Goal: Task Accomplishment & Management: Manage account settings

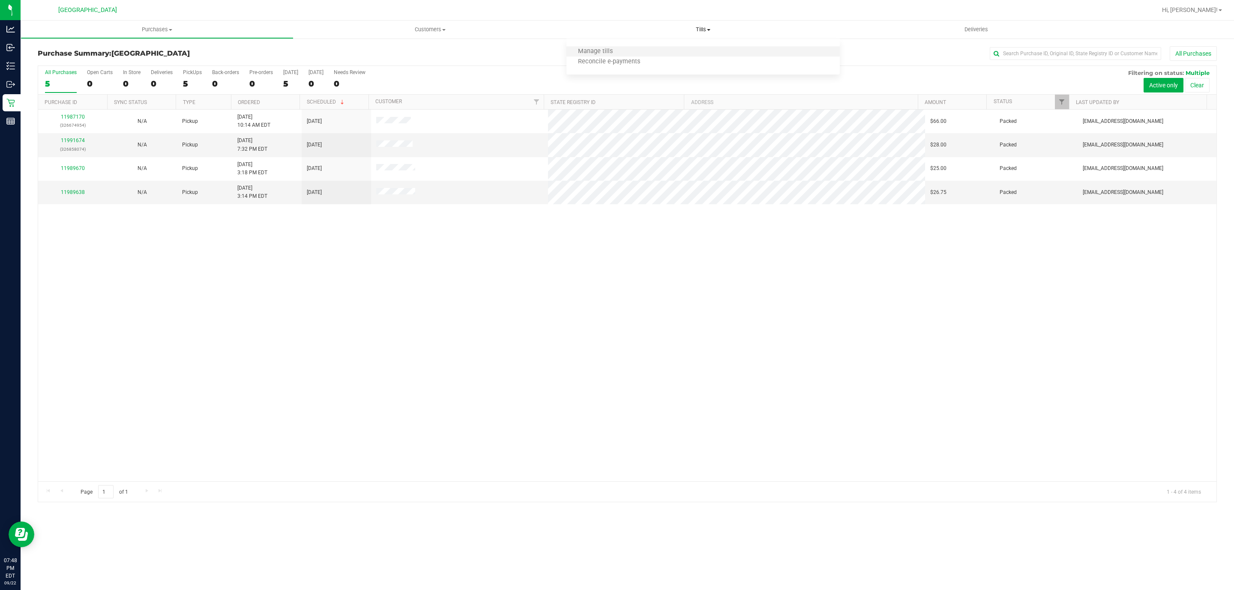
click at [633, 49] on li "Manage tills" at bounding box center [702, 52] width 273 height 10
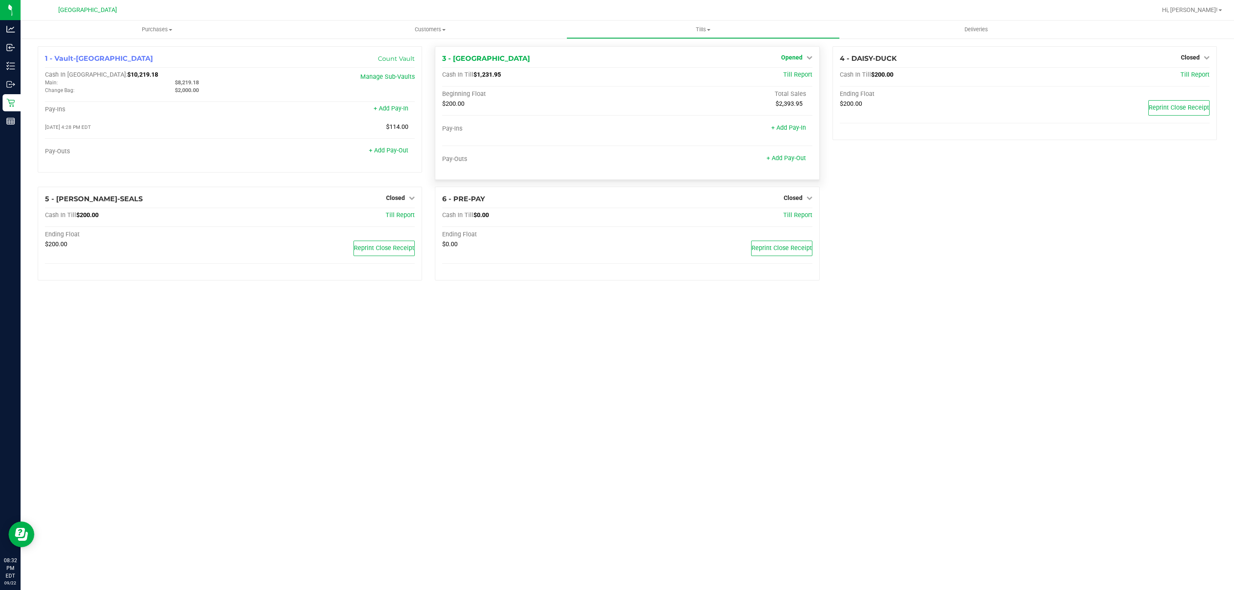
click at [809, 55] on icon at bounding box center [809, 57] width 6 height 6
click at [795, 77] on link "Close Till" at bounding box center [792, 75] width 23 height 7
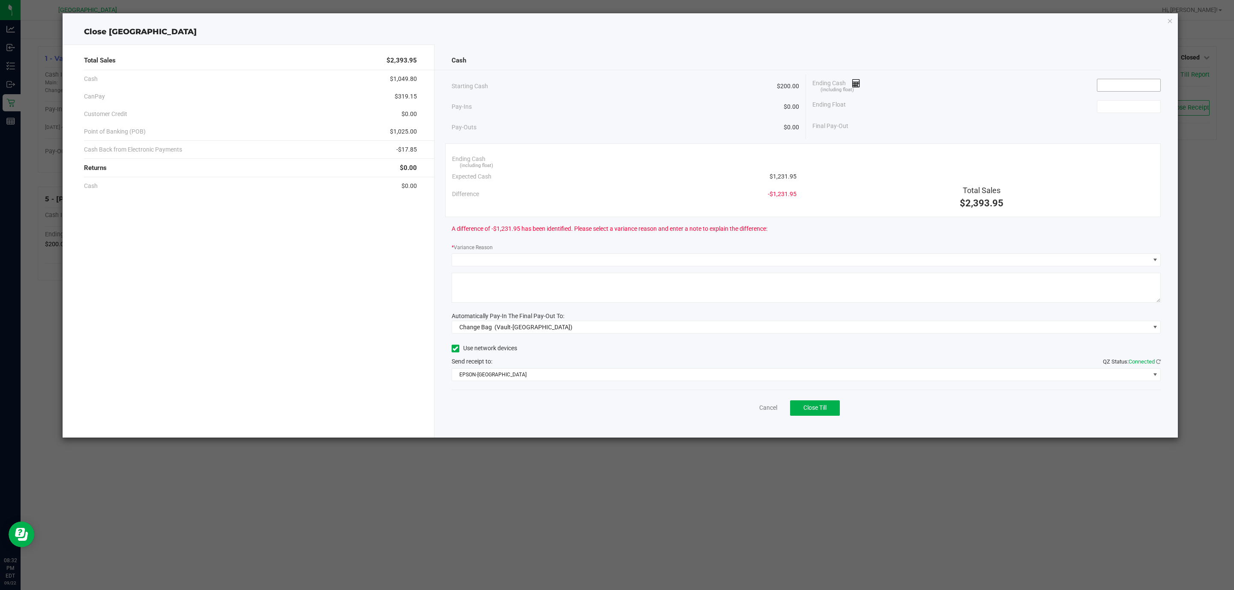
click at [1145, 85] on input at bounding box center [1128, 85] width 63 height 12
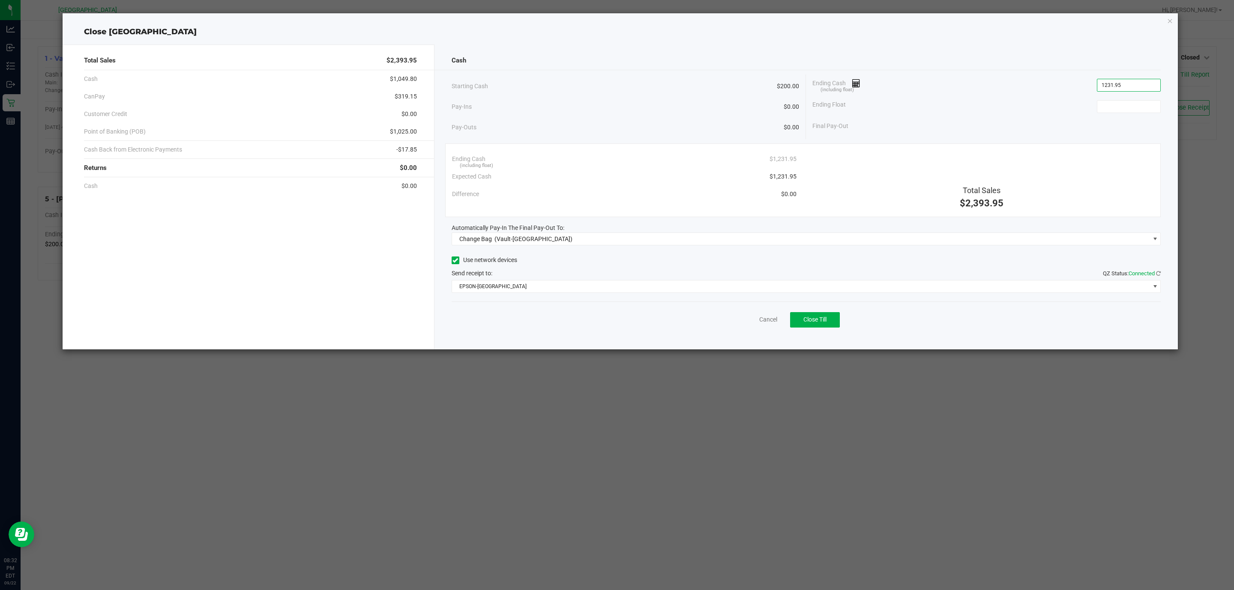
type input "$1,231.95"
click at [1140, 116] on div "Ending Float" at bounding box center [986, 106] width 348 height 21
click at [1145, 111] on input at bounding box center [1128, 107] width 63 height 12
type input "$200.00"
click at [532, 234] on div "Change Bag (Vault-[GEOGRAPHIC_DATA])" at bounding box center [513, 238] width 117 height 15
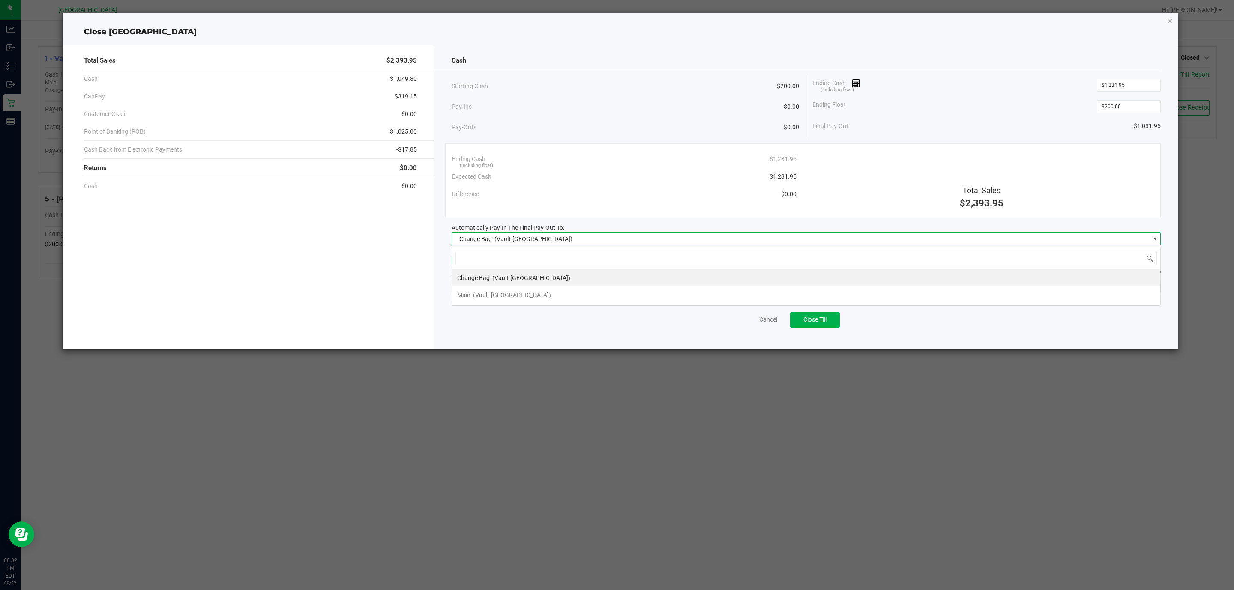
scroll to position [13, 709]
click at [469, 304] on li "Main (Vault-[GEOGRAPHIC_DATA])" at bounding box center [806, 295] width 708 height 17
click at [487, 290] on span "EPSON-[GEOGRAPHIC_DATA]" at bounding box center [801, 287] width 698 height 12
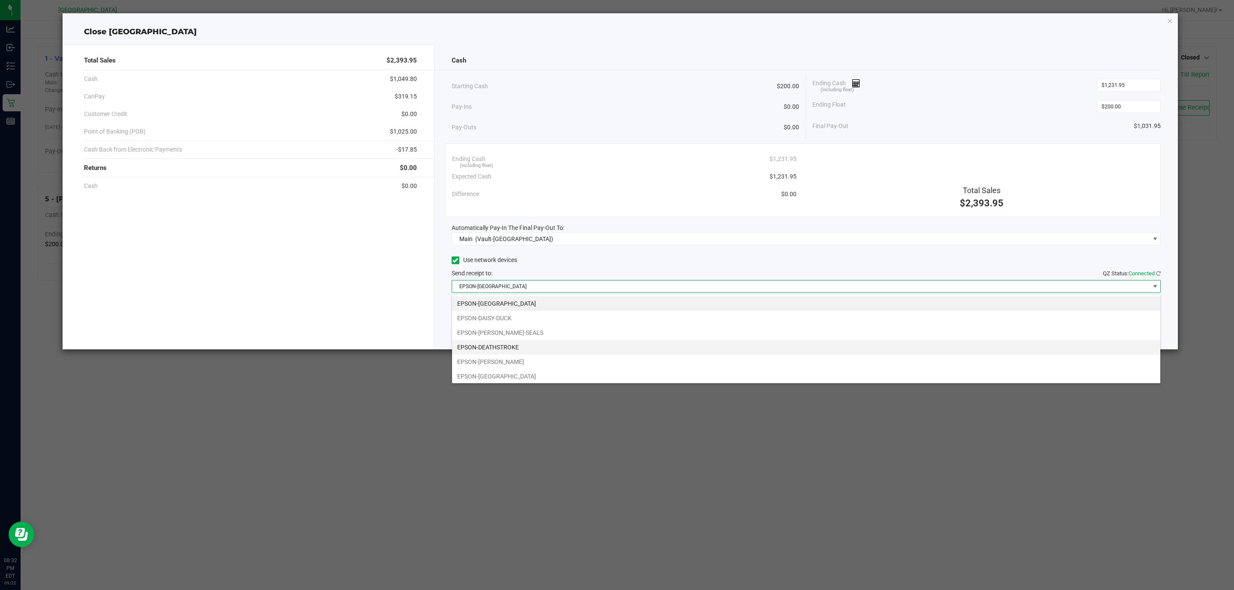
click at [522, 348] on li "EPSON-DEATHSTROKE" at bounding box center [806, 347] width 708 height 15
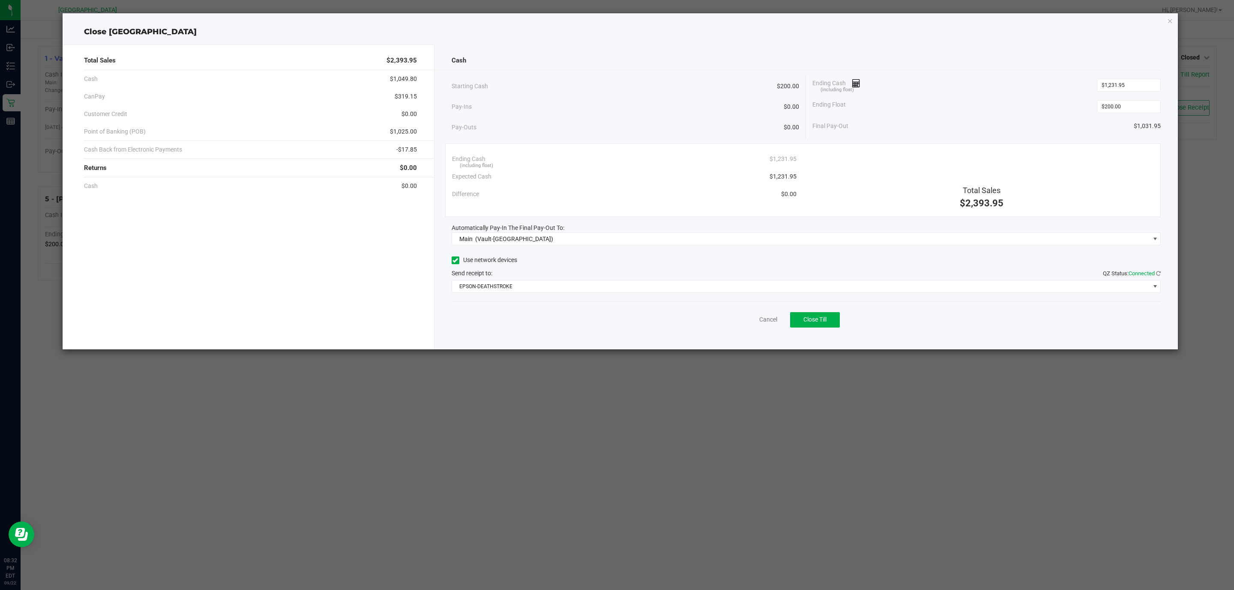
click at [565, 81] on div "Starting Cash $200.00" at bounding box center [625, 87] width 348 height 24
click at [831, 324] on button "Close Till" at bounding box center [815, 319] width 50 height 15
click at [743, 324] on link "Dismiss" at bounding box center [749, 319] width 21 height 9
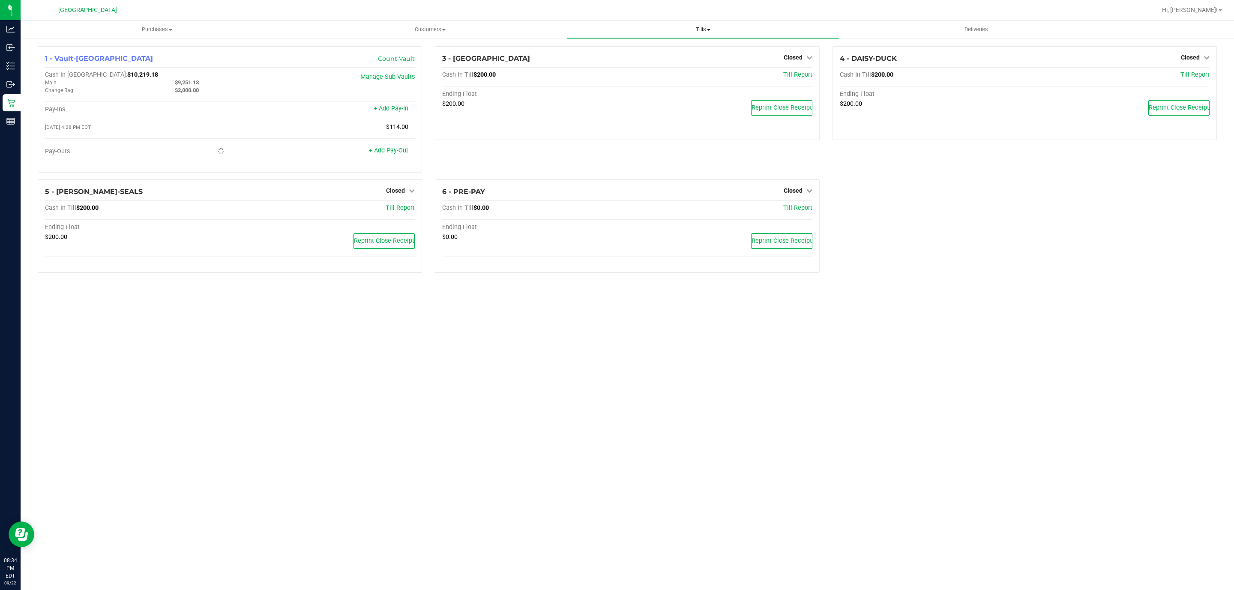
click at [700, 30] on span "Tills" at bounding box center [703, 30] width 272 height 8
click at [633, 60] on span "Reconcile e-payments" at bounding box center [608, 61] width 85 height 7
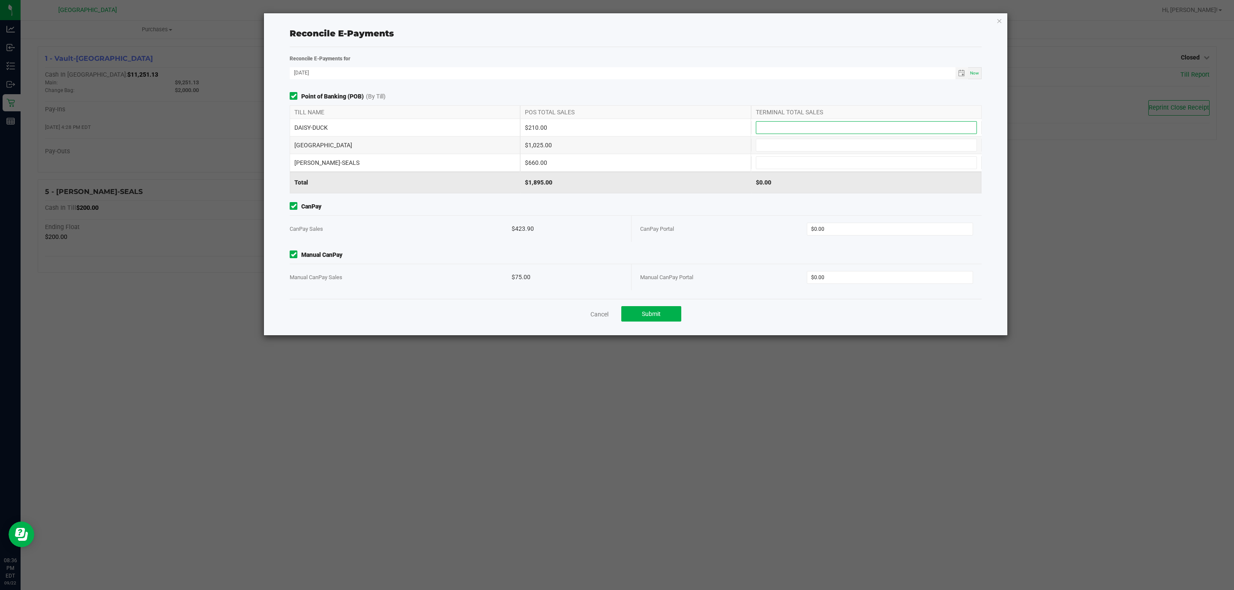
click at [795, 130] on input at bounding box center [866, 128] width 220 height 12
type input "$210.00"
click at [785, 144] on input at bounding box center [866, 145] width 220 height 12
click at [715, 93] on span "Point of Banking (POB) (By [PERSON_NAME])" at bounding box center [636, 96] width 692 height 9
type input "$1,025.00"
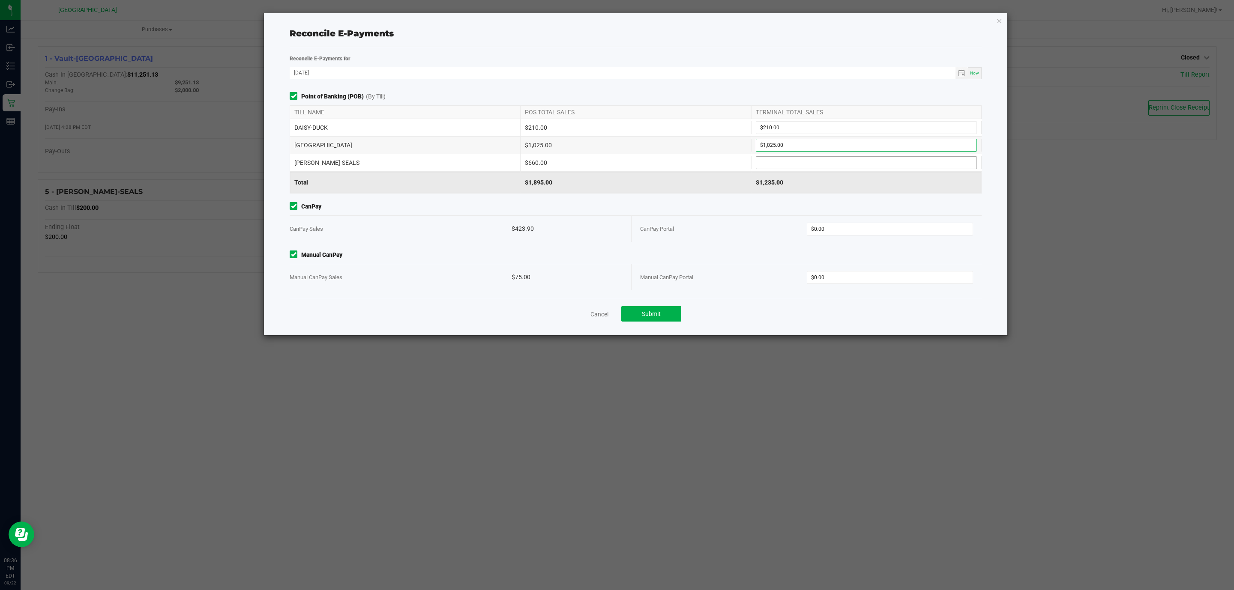
click at [782, 163] on input at bounding box center [866, 163] width 220 height 12
type input "$660.00"
click at [692, 200] on div "Point of Banking (POB) (By Till) TILL NAME POS TOTAL SALES TERMINAL TOTAL SALES…" at bounding box center [635, 195] width 705 height 207
click at [830, 278] on input "0" at bounding box center [890, 278] width 166 height 12
type input "75"
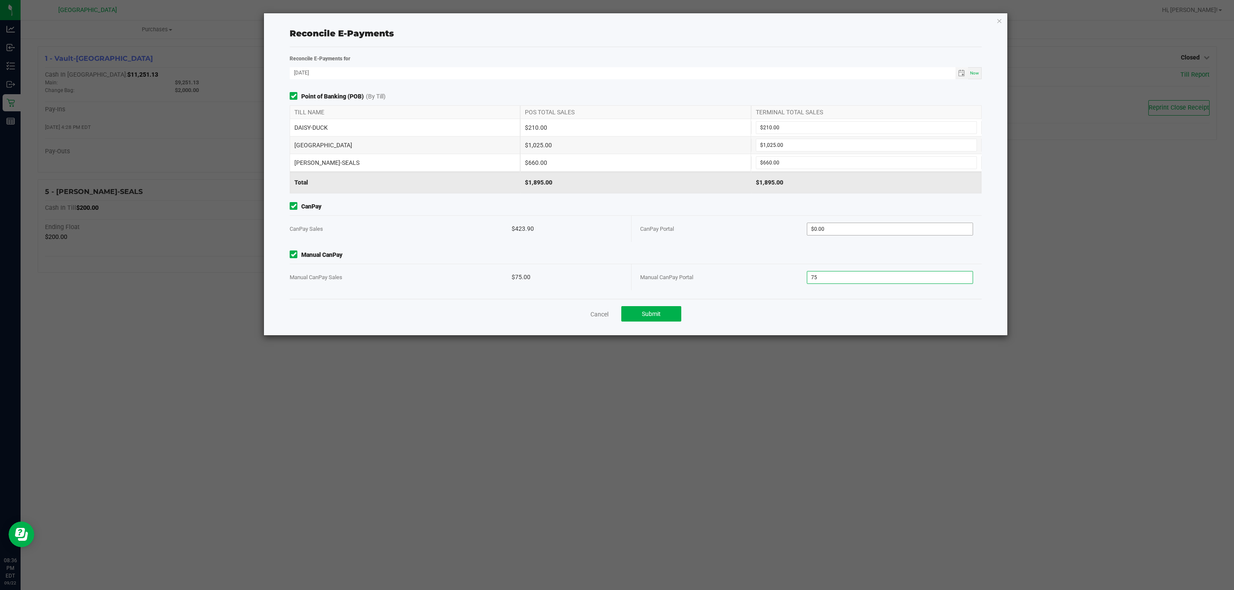
type input "0"
type input "$75.00"
click at [843, 234] on input "0" at bounding box center [890, 229] width 166 height 12
type input "$423.90"
click at [748, 238] on div "CanPay Portal" at bounding box center [723, 229] width 167 height 26
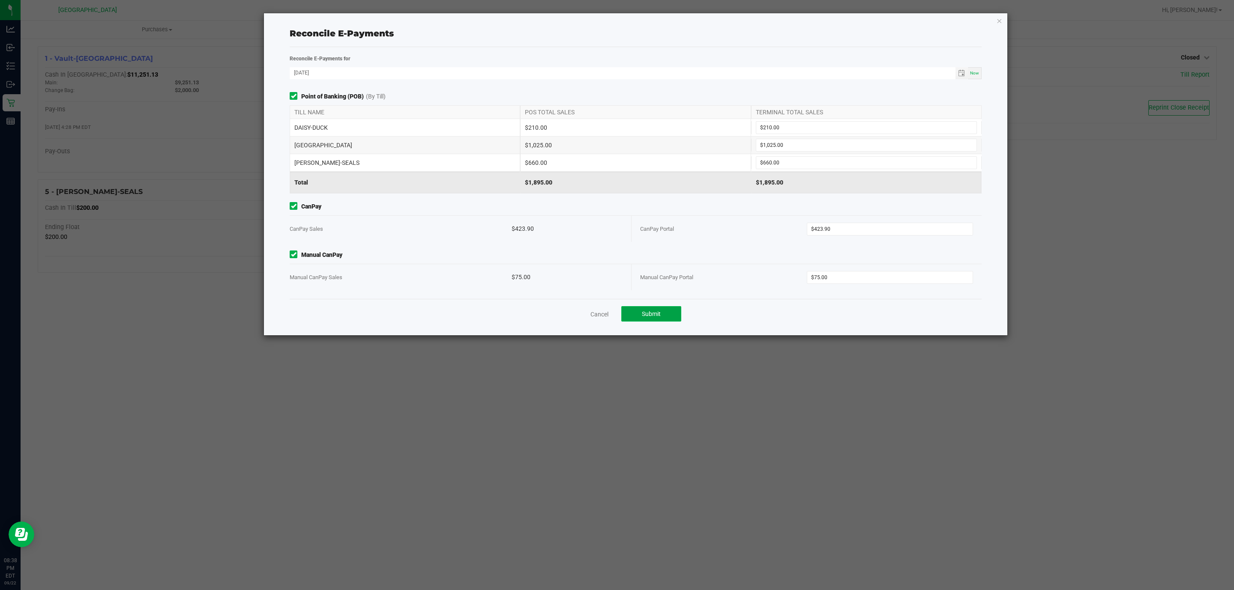
click at [667, 315] on button "Submit" at bounding box center [651, 313] width 60 height 15
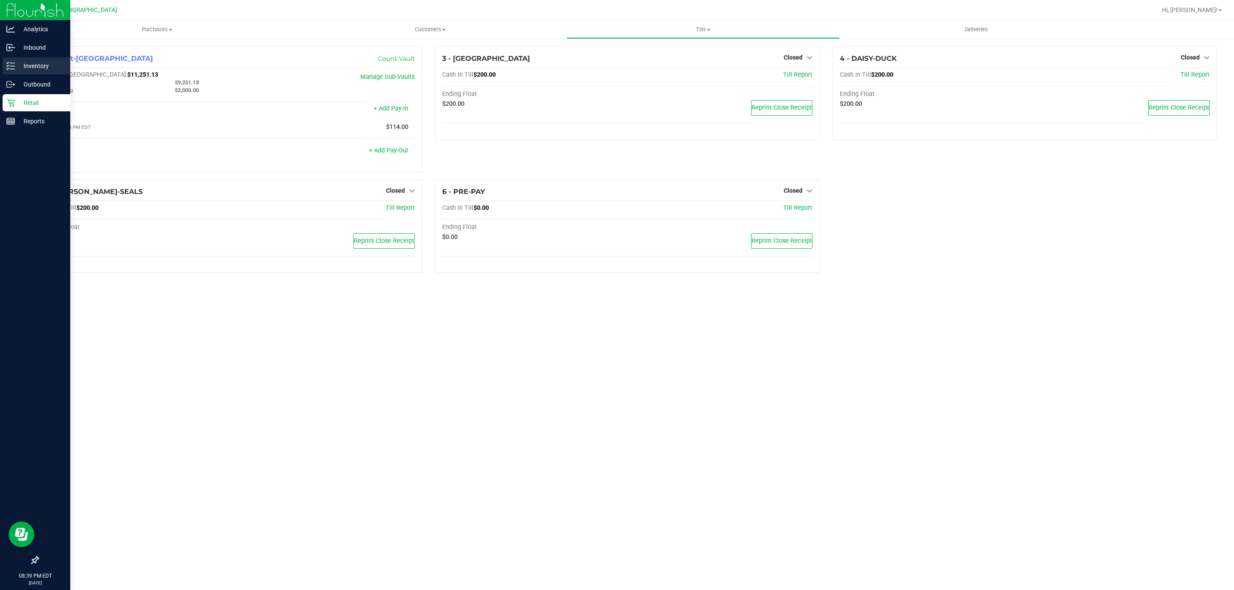
click at [35, 68] on p "Inventory" at bounding box center [40, 66] width 51 height 10
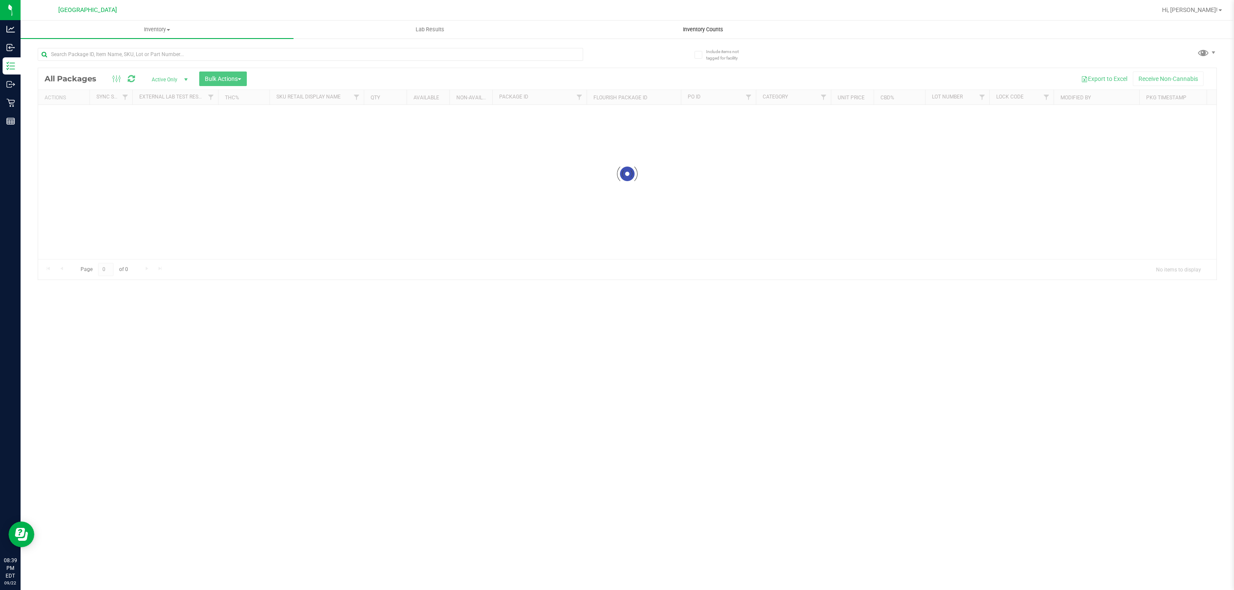
click at [698, 30] on span "Inventory Counts" at bounding box center [702, 30] width 63 height 8
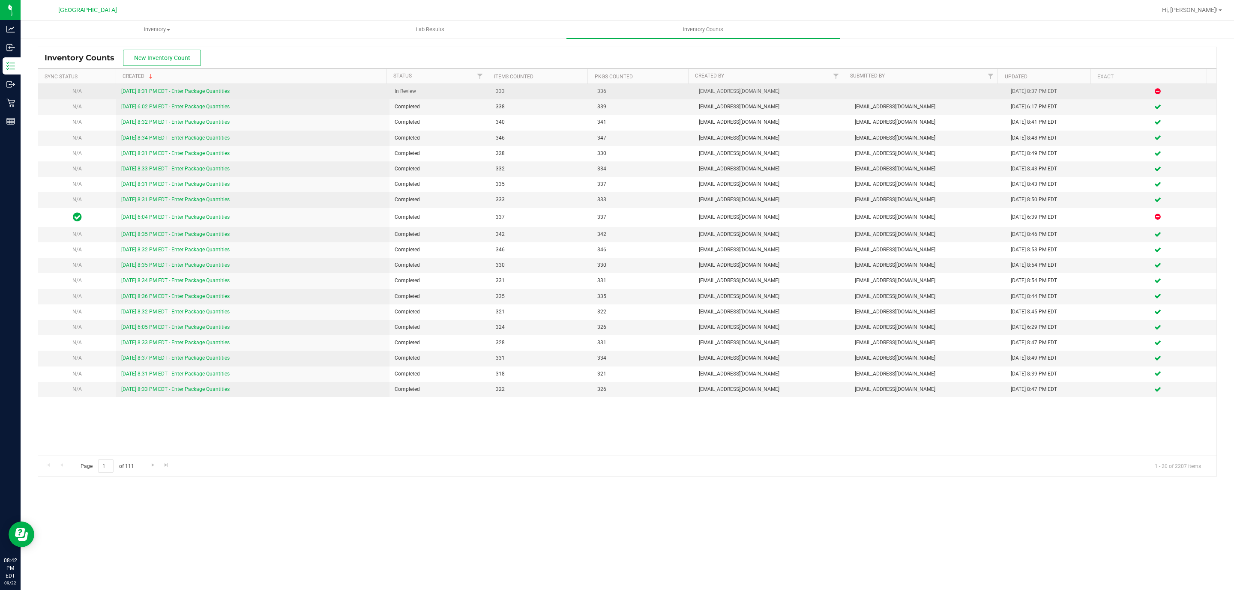
click at [197, 90] on link "[DATE] 8:31 PM EDT - Enter Package Quantities" at bounding box center [175, 91] width 108 height 6
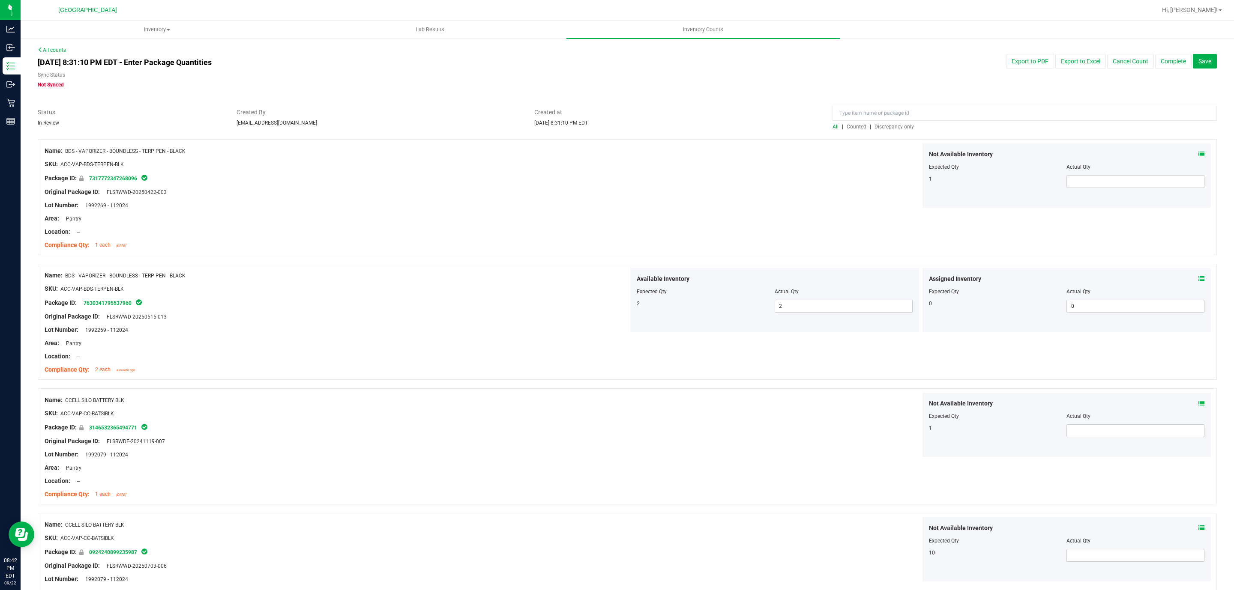
click at [874, 126] on span "Discrepancy only" at bounding box center [893, 127] width 39 height 6
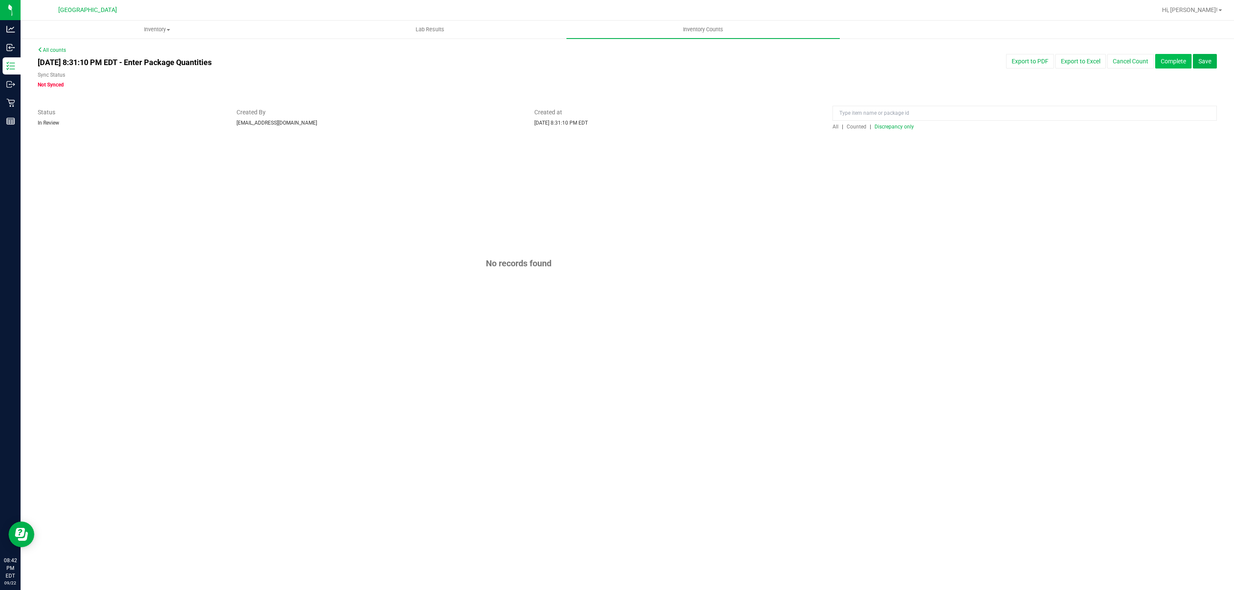
click at [1185, 65] on button "Complete" at bounding box center [1173, 61] width 36 height 15
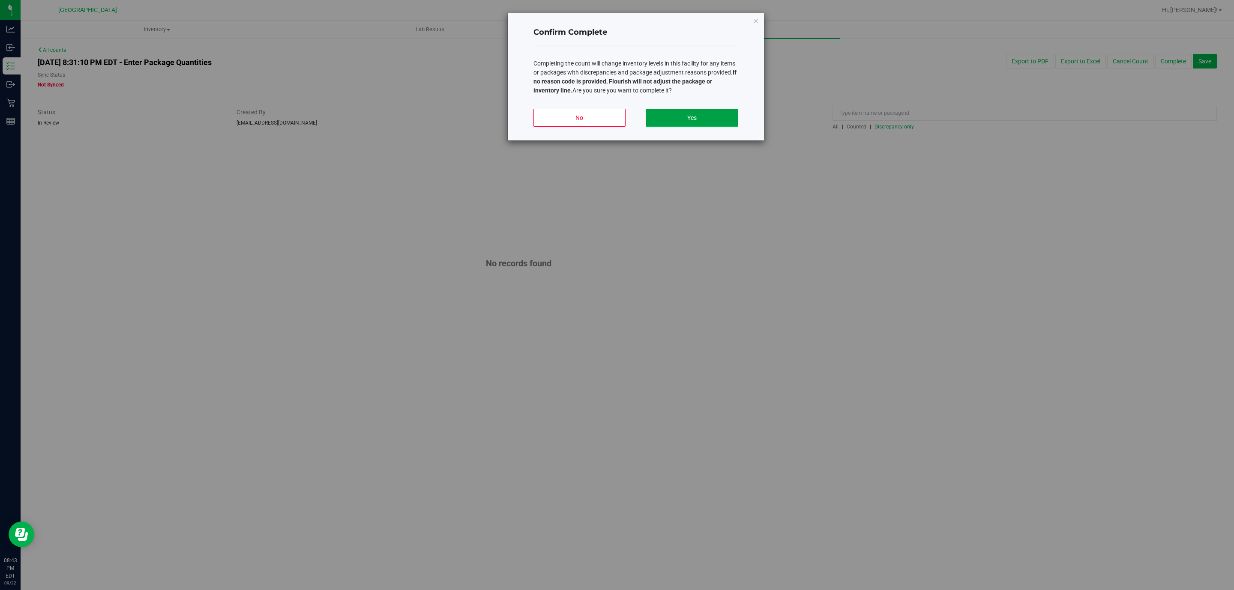
click at [725, 113] on button "Yes" at bounding box center [691, 118] width 92 height 18
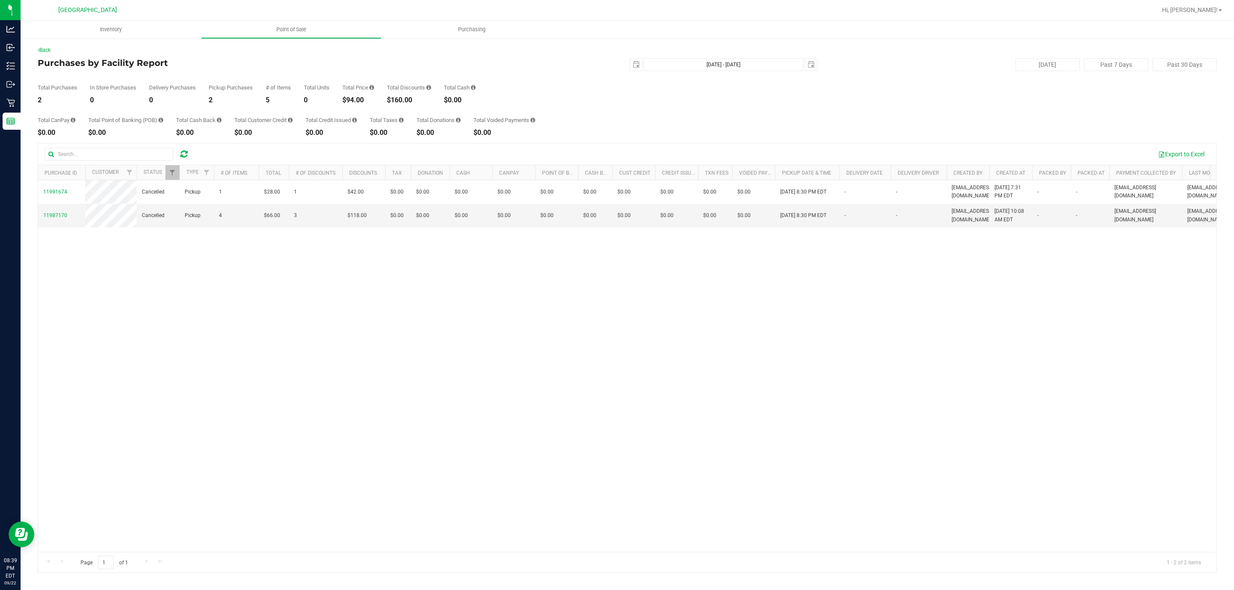
click at [349, 98] on div "$94.00" at bounding box center [358, 100] width 32 height 7
copy div "94.00"
